Goal: Information Seeking & Learning: Learn about a topic

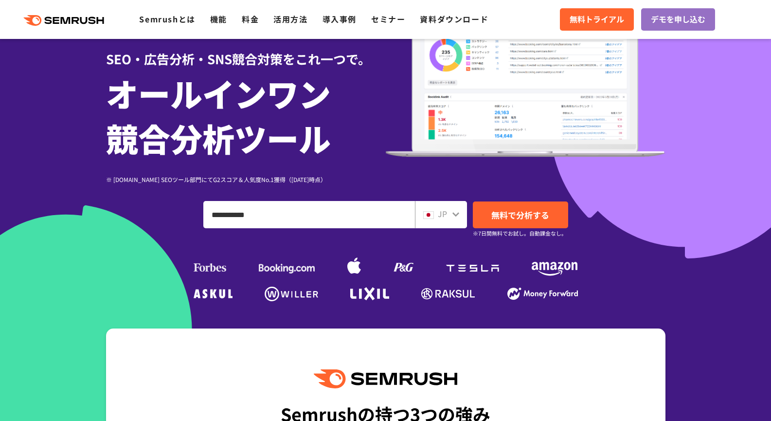
type input "**********"
click at [438, 225] on div "JP" at bounding box center [441, 214] width 52 height 27
click at [457, 217] on icon at bounding box center [456, 214] width 8 height 8
click at [448, 214] on div "JP" at bounding box center [438, 214] width 31 height 13
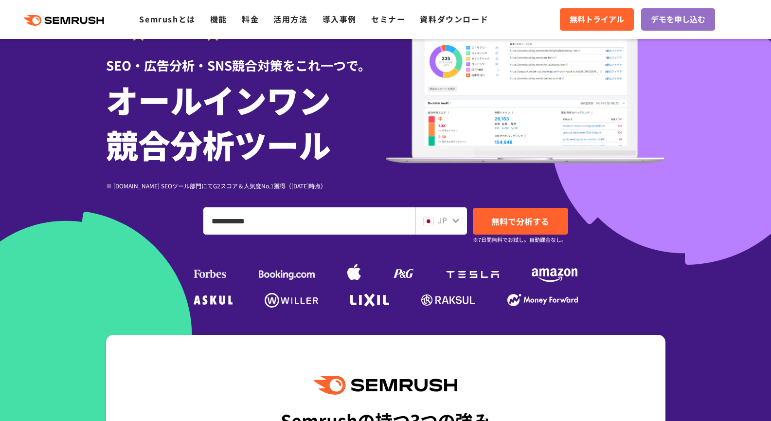
scroll to position [88, 0]
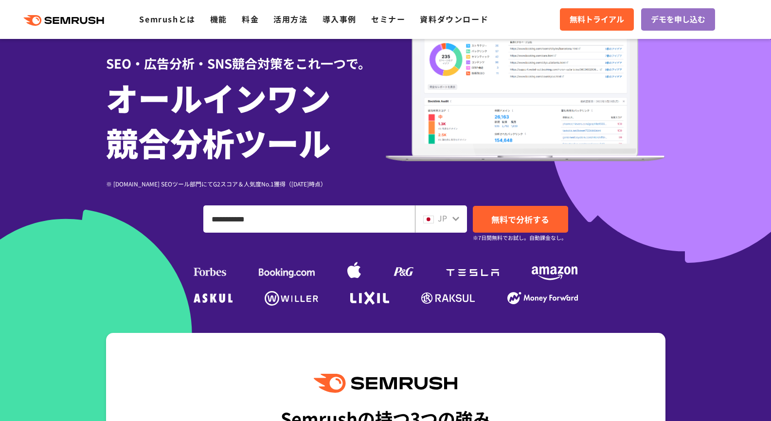
click at [436, 220] on div "JP" at bounding box center [438, 218] width 31 height 13
click at [450, 223] on div "JP" at bounding box center [438, 218] width 31 height 13
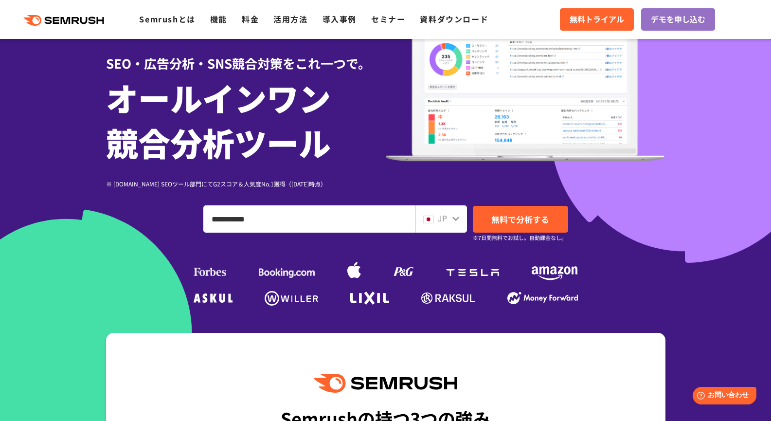
click at [450, 223] on div "JP" at bounding box center [438, 218] width 31 height 13
